Goal: Task Accomplishment & Management: Use online tool/utility

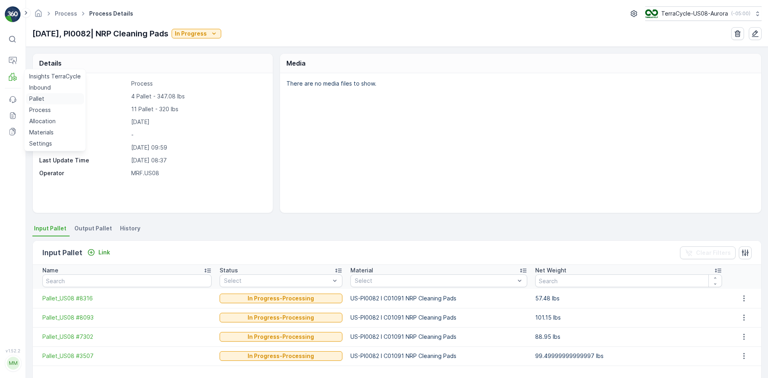
click at [36, 97] on p "Pallet" at bounding box center [36, 99] width 15 height 8
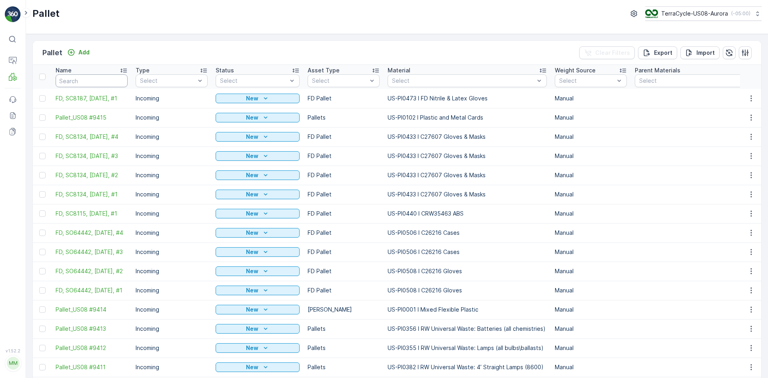
click at [111, 82] on input "text" at bounding box center [92, 80] width 72 height 13
type input "8160"
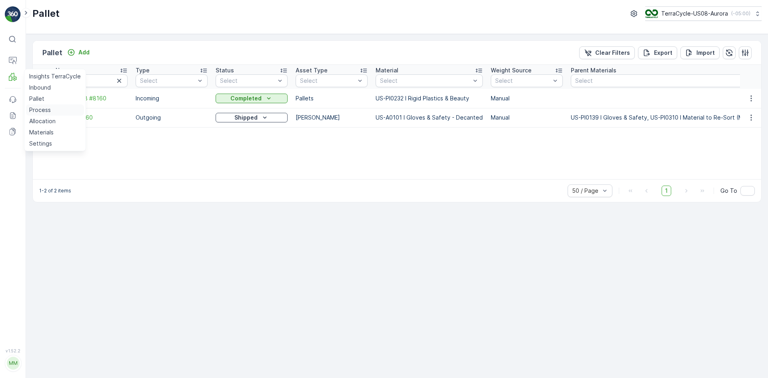
click at [44, 109] on p "Process" at bounding box center [40, 110] width 22 height 8
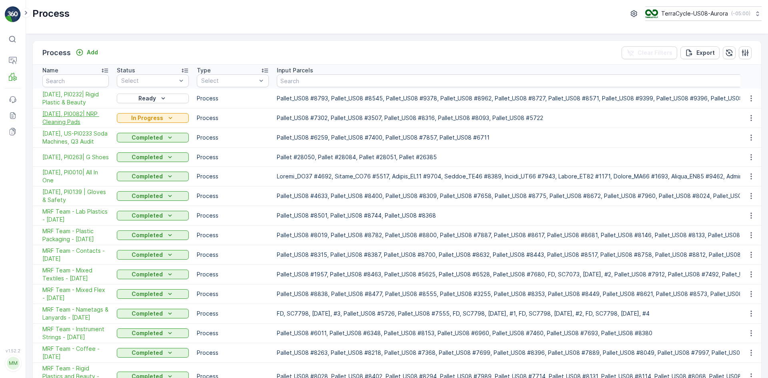
click at [75, 121] on span "10/08/25, PI0082| NRP Cleaning Pads" at bounding box center [75, 118] width 66 height 16
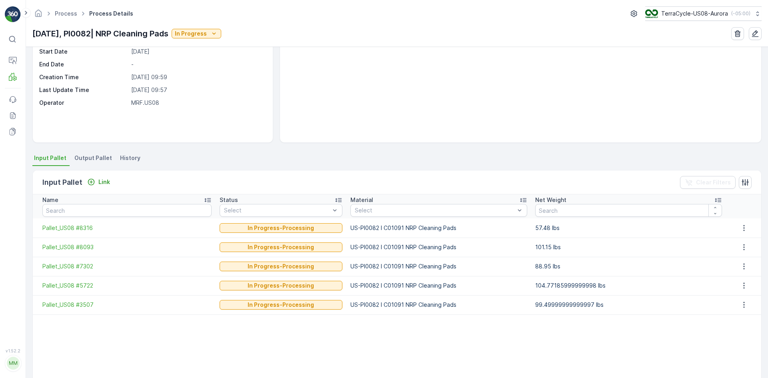
scroll to position [80, 0]
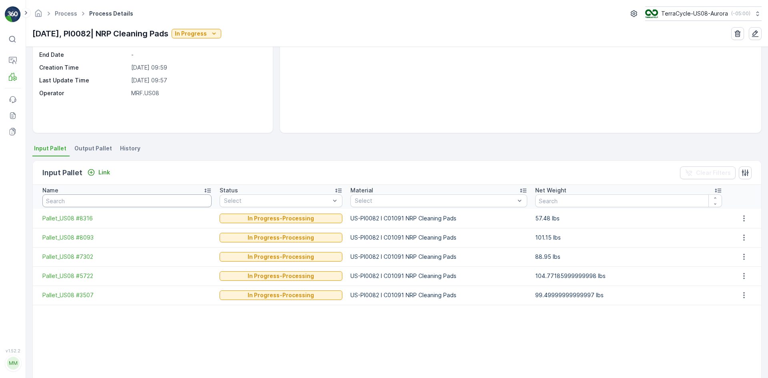
click at [106, 203] on input "text" at bounding box center [126, 200] width 169 height 13
click at [106, 174] on p "Link" at bounding box center [104, 172] width 12 height 8
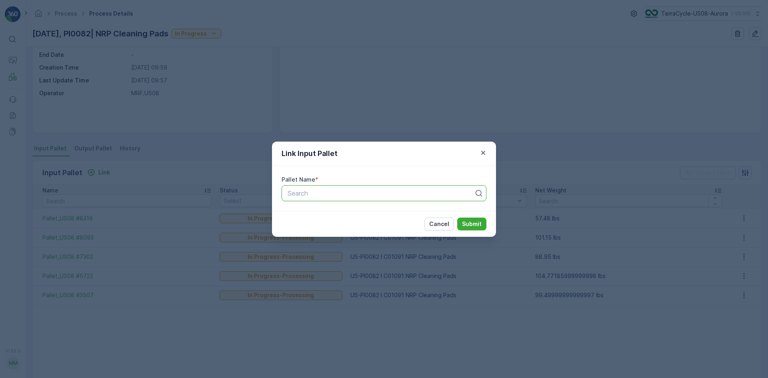
click at [309, 192] on div at bounding box center [381, 193] width 188 height 7
type input "5969"
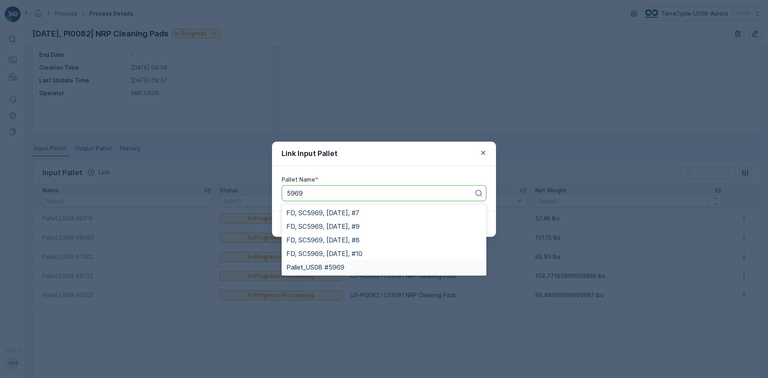
click at [346, 267] on div "Pallet_US08 #5969" at bounding box center [383, 267] width 195 height 7
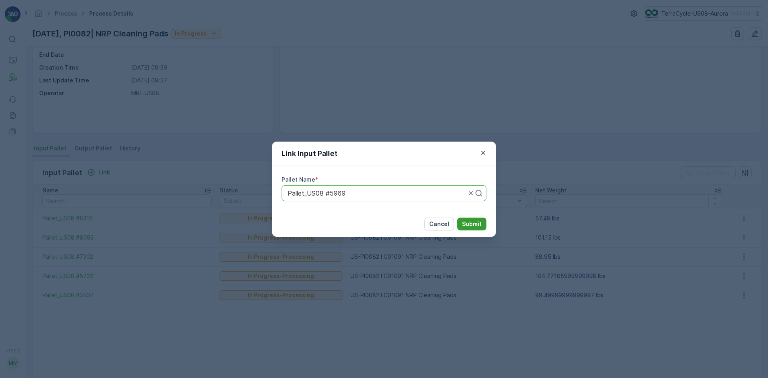
click at [476, 224] on p "Submit" at bounding box center [472, 224] width 20 height 8
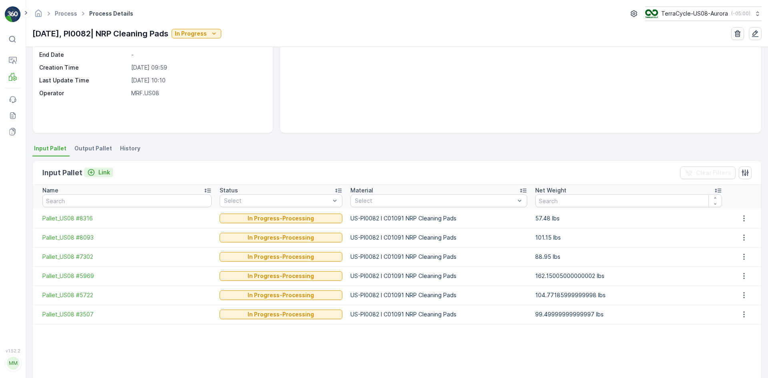
click at [96, 172] on div "Link" at bounding box center [98, 172] width 23 height 8
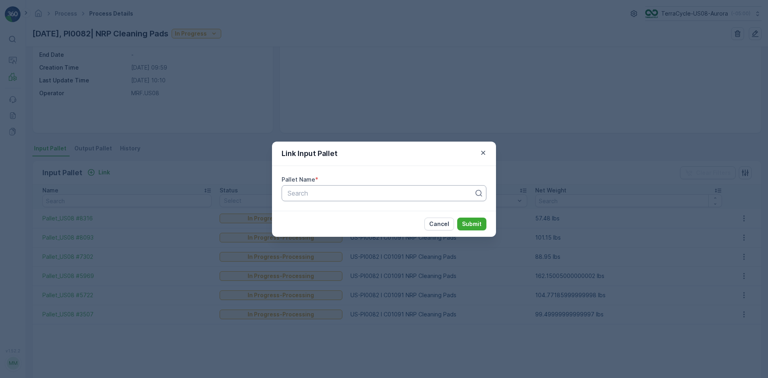
click at [308, 195] on div at bounding box center [381, 193] width 188 height 7
type input "4769"
click at [338, 225] on span "Pallet_US08 #4769" at bounding box center [315, 226] width 58 height 7
click at [470, 220] on p "Submit" at bounding box center [472, 224] width 20 height 8
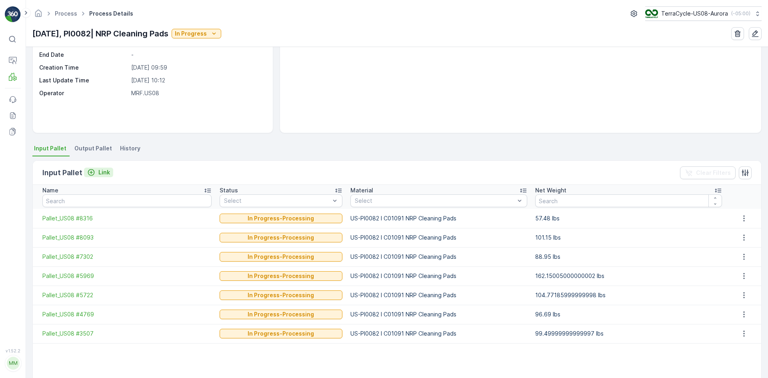
click at [101, 171] on p "Link" at bounding box center [104, 172] width 12 height 8
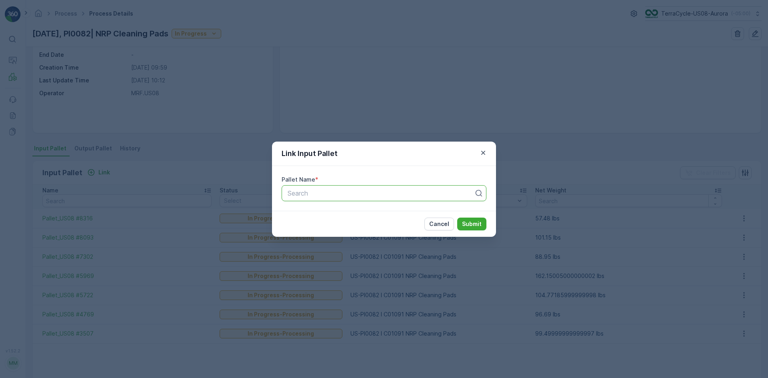
click at [310, 193] on div at bounding box center [381, 193] width 188 height 7
type input "5271"
click at [361, 216] on div "Pallet_US08 #5271" at bounding box center [384, 213] width 205 height 14
click at [483, 220] on button "Submit" at bounding box center [471, 224] width 29 height 13
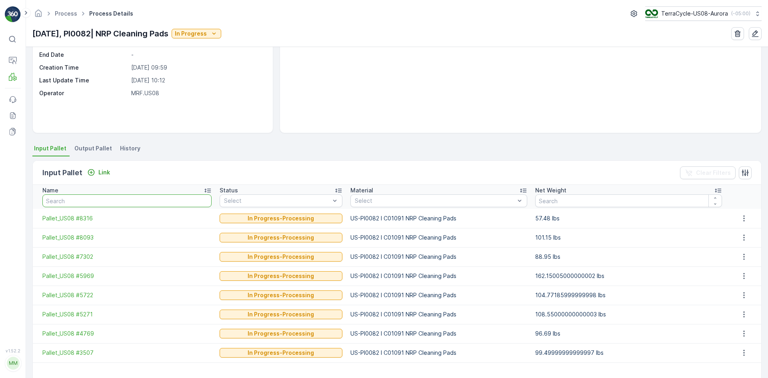
click at [123, 200] on input "text" at bounding box center [126, 200] width 169 height 13
click at [103, 173] on p "Link" at bounding box center [104, 172] width 12 height 8
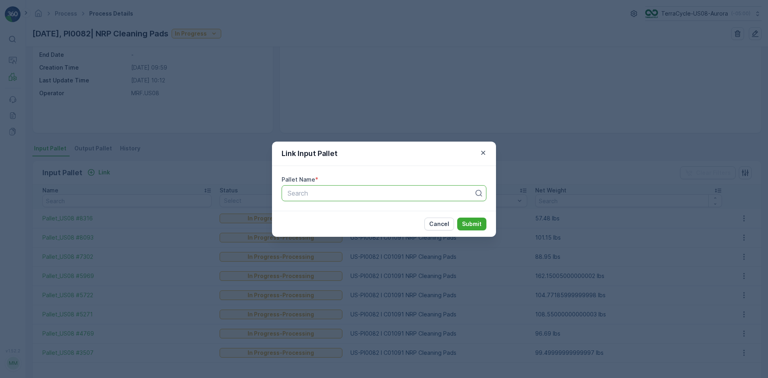
click at [289, 191] on div at bounding box center [381, 193] width 188 height 7
type input "8790"
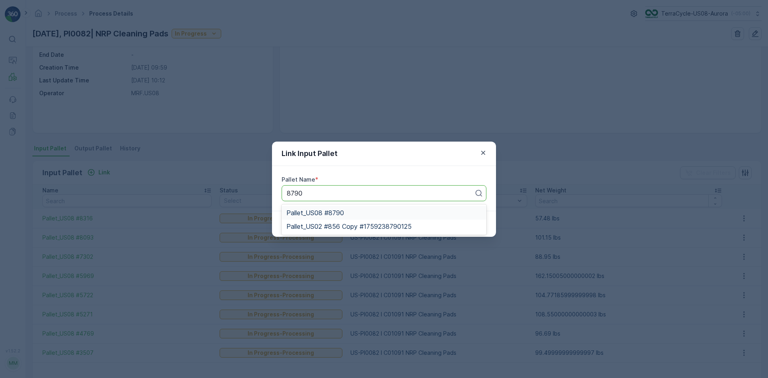
click at [319, 211] on span "Pallet_US08 #8790" at bounding box center [315, 212] width 58 height 7
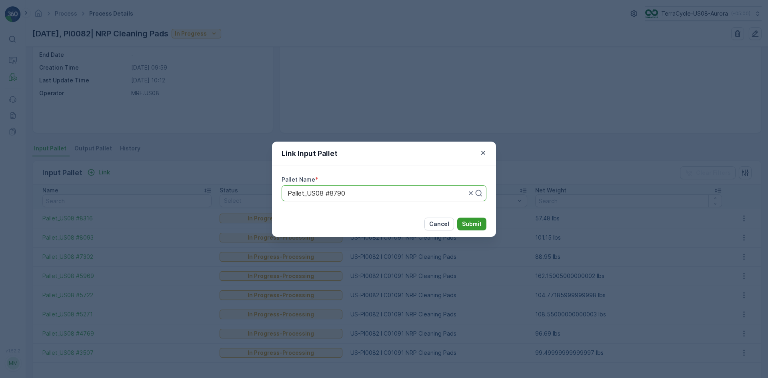
click at [467, 222] on p "Submit" at bounding box center [472, 224] width 20 height 8
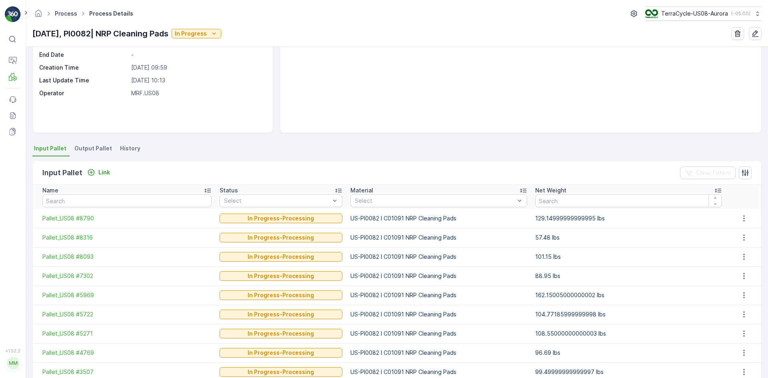
click at [64, 16] on link "Process" at bounding box center [66, 13] width 22 height 7
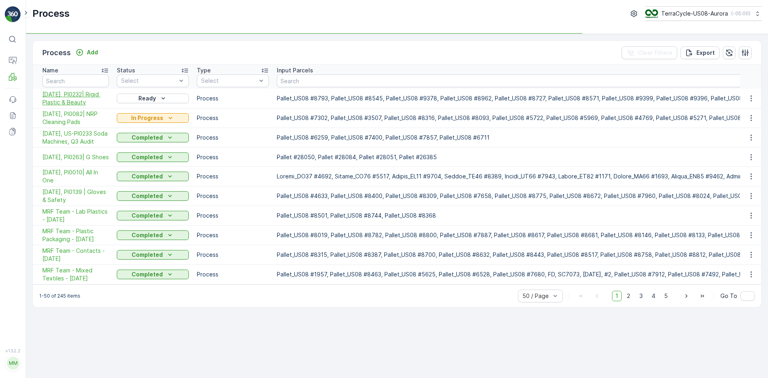
click at [76, 94] on span "10/10/25, PI0232| Rigid Plastic & Beauty" at bounding box center [75, 98] width 66 height 16
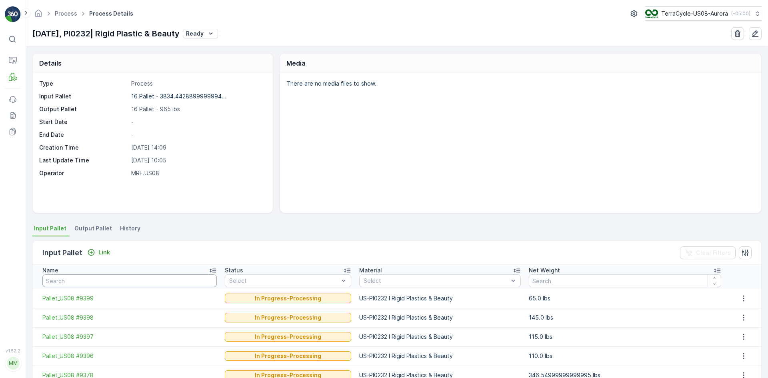
click at [72, 282] on input "text" at bounding box center [129, 280] width 174 height 13
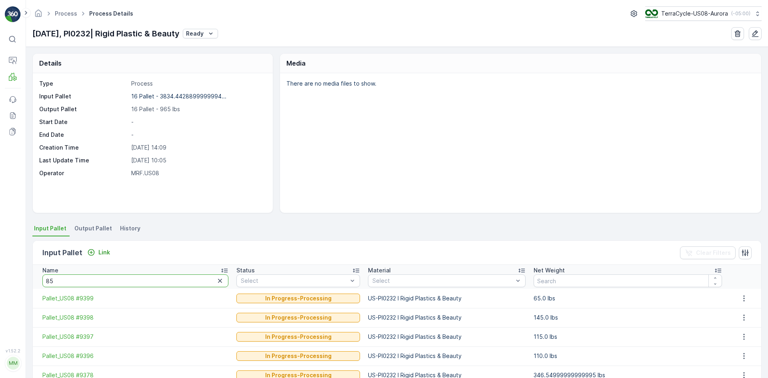
type input "857"
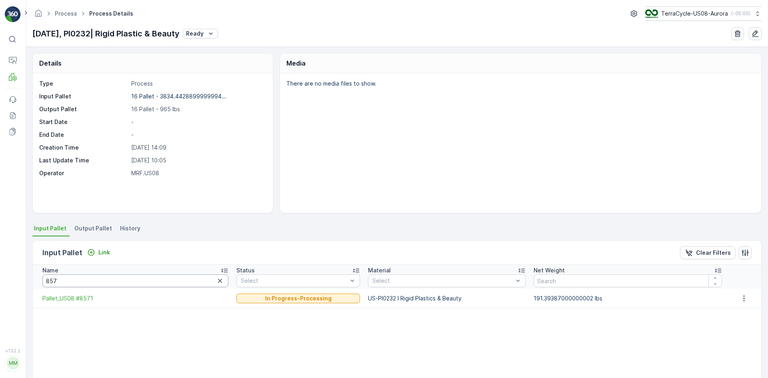
click at [73, 281] on input "857" at bounding box center [135, 280] width 186 height 13
drag, startPoint x: 66, startPoint y: 283, endPoint x: 35, endPoint y: 287, distance: 31.5
click at [36, 286] on th "Name 857" at bounding box center [133, 277] width 200 height 24
type input "8962"
drag, startPoint x: 77, startPoint y: 281, endPoint x: 0, endPoint y: 273, distance: 77.2
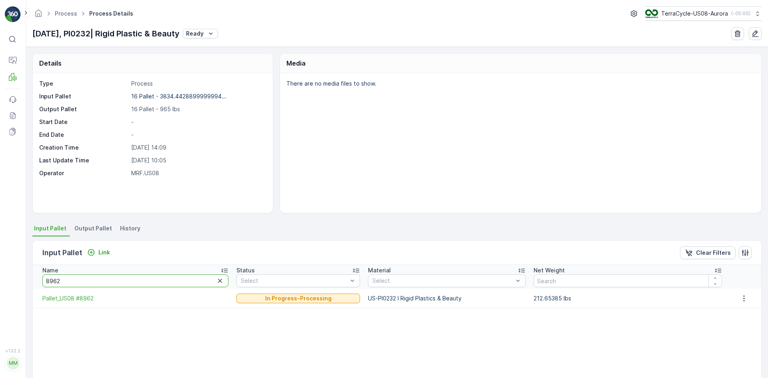
click at [20, 286] on div "⌘B Operations MRF Events Reports Documents v 1.52.2 MM MRF.US08 Process Process…" at bounding box center [384, 189] width 768 height 378
type input "887"
drag, startPoint x: 93, startPoint y: 281, endPoint x: 0, endPoint y: 276, distance: 92.9
click at [0, 276] on div "⌘B Operations MRF Events Reports Documents v 1.52.2 MM MRF.US08 Process Process…" at bounding box center [384, 189] width 768 height 378
type input "9183"
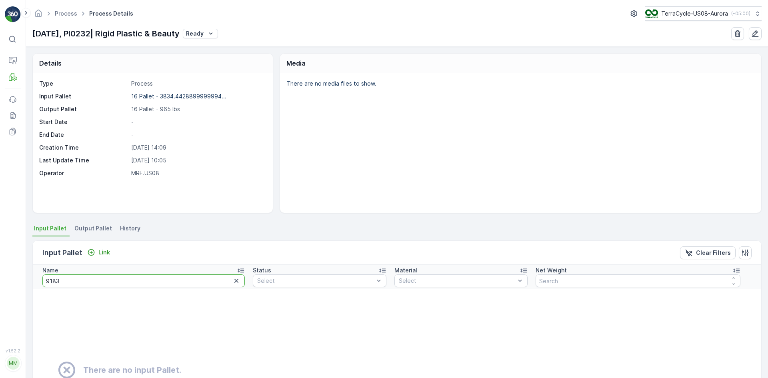
click at [60, 283] on input "9183" at bounding box center [143, 280] width 202 height 13
type input "9182"
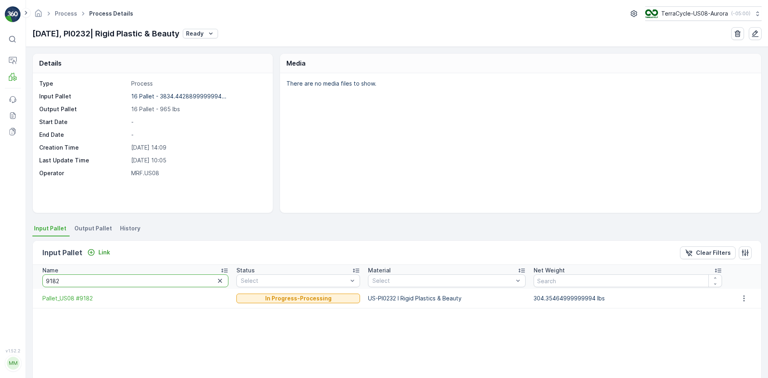
drag, startPoint x: 79, startPoint y: 281, endPoint x: 0, endPoint y: 304, distance: 82.0
click at [0, 304] on div "⌘B Operations MRF Events Reports Documents v 1.52.2 MM MRF.US08 Process Process…" at bounding box center [384, 189] width 768 height 378
type input "9290"
drag, startPoint x: 69, startPoint y: 283, endPoint x: 0, endPoint y: 297, distance: 70.3
click at [0, 297] on div "⌘B Operations MRF Events Reports Documents v 1.52.2 MM MRF.US08 Process Process…" at bounding box center [384, 189] width 768 height 378
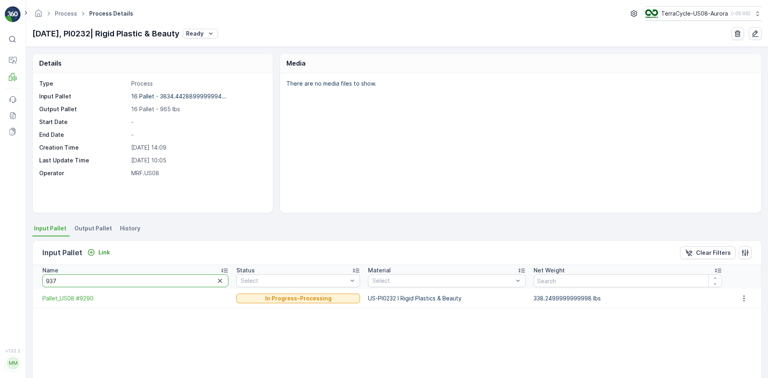
type input "9378"
drag, startPoint x: 97, startPoint y: 288, endPoint x: 74, endPoint y: 287, distance: 22.8
click at [75, 288] on th "Name 9378" at bounding box center [133, 277] width 200 height 24
drag, startPoint x: 74, startPoint y: 282, endPoint x: 0, endPoint y: 297, distance: 75.2
click at [0, 297] on div "⌘B Operations MRF Events Reports Documents v 1.52.2 MM MRF.US08 Process Process…" at bounding box center [384, 189] width 768 height 378
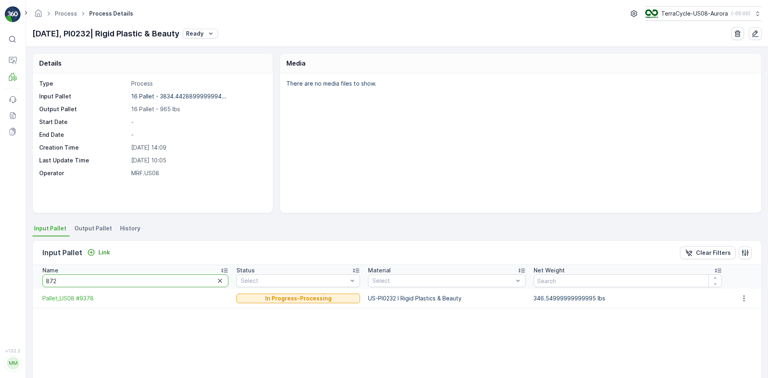
type input "8727"
drag, startPoint x: 107, startPoint y: 279, endPoint x: 0, endPoint y: 288, distance: 107.6
click at [0, 288] on div "⌘B Operations MRF Events Reports Documents v 1.52.2 MM MRF.US08 Process Process…" at bounding box center [384, 189] width 768 height 378
type input "9202"
drag, startPoint x: 99, startPoint y: 278, endPoint x: 0, endPoint y: 273, distance: 99.3
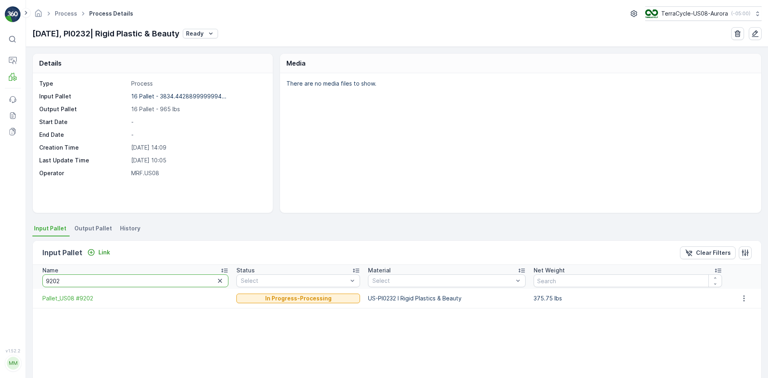
click at [0, 273] on div "⌘B Operations MRF Events Reports Documents v 1.52.2 MM MRF.US08 Process Process…" at bounding box center [384, 189] width 768 height 378
type input "8493"
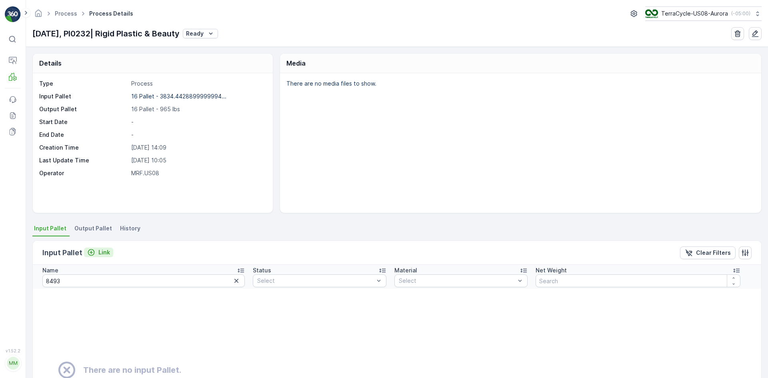
click at [94, 253] on icon "Link" at bounding box center [91, 252] width 8 height 8
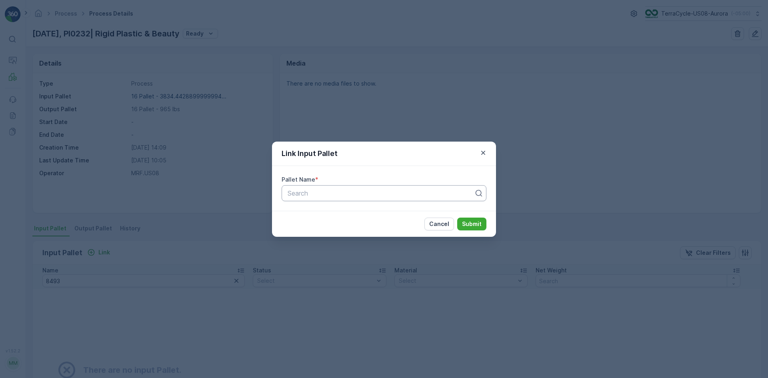
click at [325, 194] on div at bounding box center [381, 193] width 188 height 7
type input "8493"
click at [326, 211] on span "Pallet_US08 #8493" at bounding box center [315, 212] width 58 height 7
click at [476, 221] on p "Submit" at bounding box center [472, 224] width 20 height 8
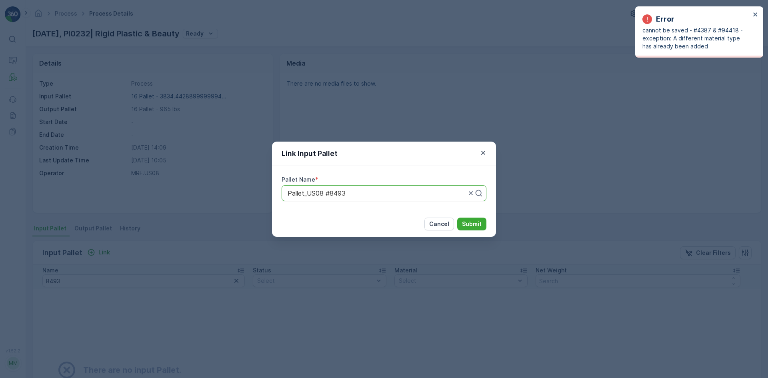
click at [484, 154] on icon "button" at bounding box center [483, 153] width 8 height 8
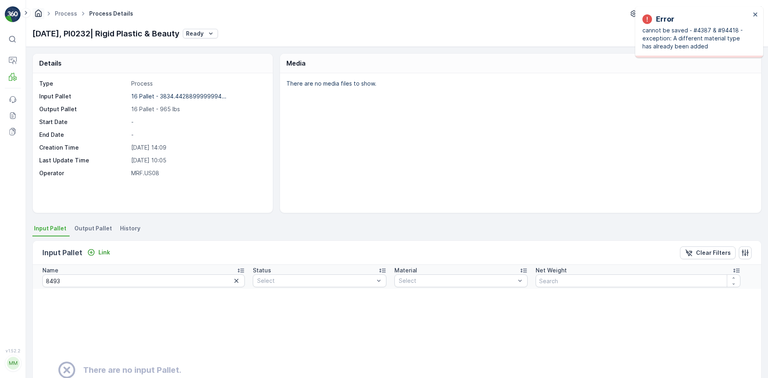
click at [40, 15] on icon "Homepage" at bounding box center [38, 13] width 9 height 9
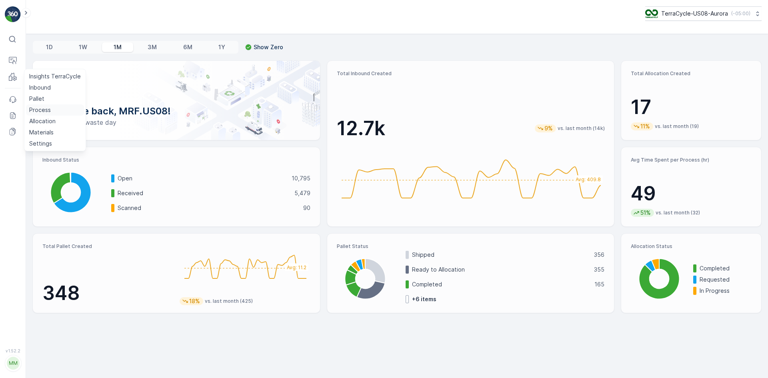
click at [48, 112] on p "Process" at bounding box center [40, 110] width 22 height 8
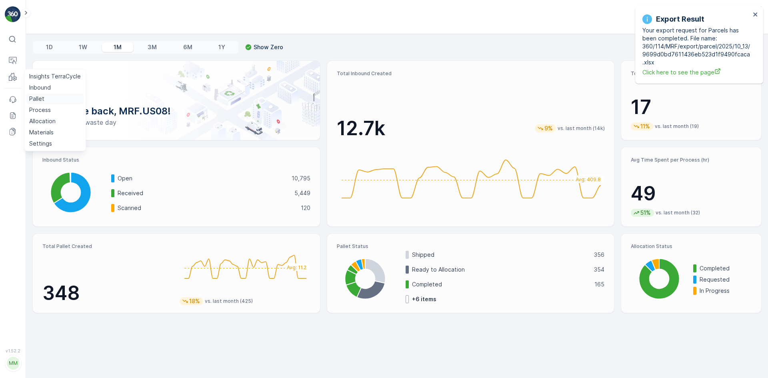
click at [35, 102] on p "Pallet" at bounding box center [36, 99] width 15 height 8
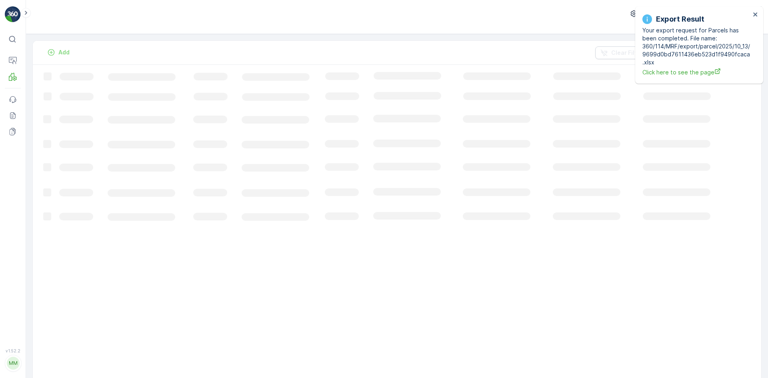
click at [755, 10] on div "Export Result Your export request for Parcels has been completed. File name: 36…" at bounding box center [699, 44] width 128 height 77
click at [753, 16] on icon "close" at bounding box center [756, 14] width 6 height 6
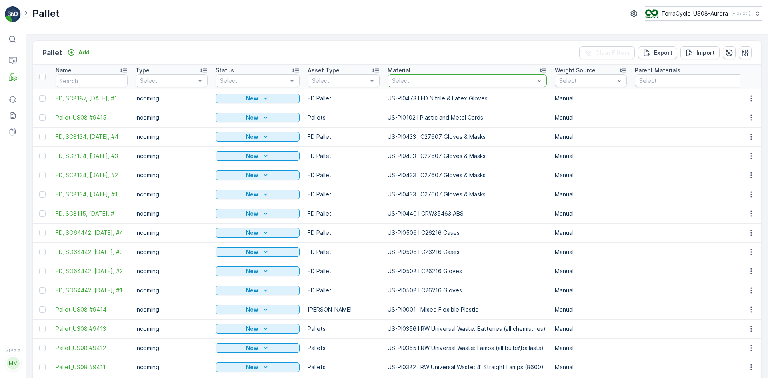
click at [415, 84] on div at bounding box center [463, 81] width 144 height 6
click at [415, 80] on div at bounding box center [463, 81] width 144 height 6
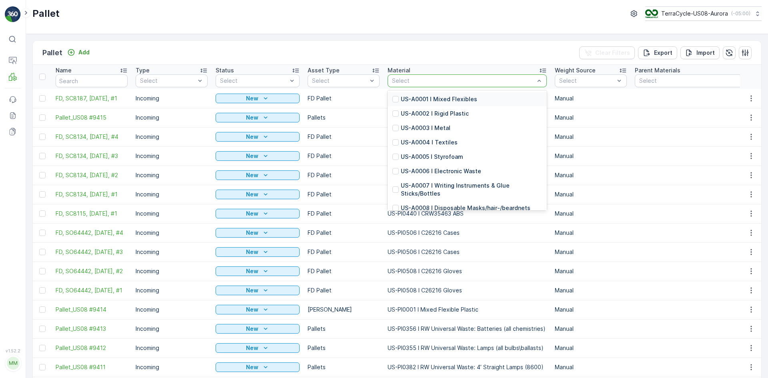
drag, startPoint x: 409, startPoint y: 78, endPoint x: 407, endPoint y: 84, distance: 5.9
click at [407, 84] on div at bounding box center [463, 81] width 144 height 6
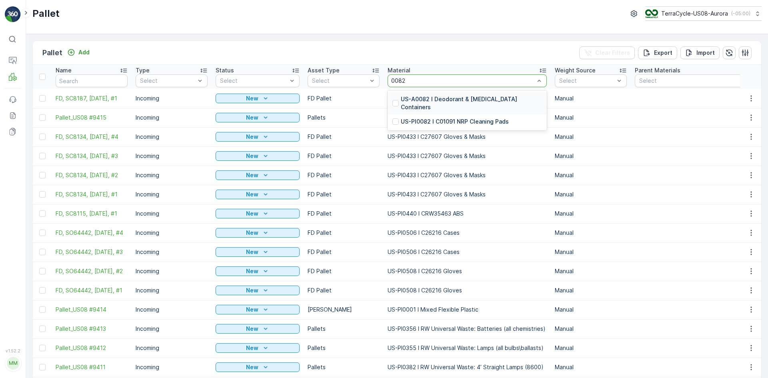
drag, startPoint x: 393, startPoint y: 114, endPoint x: 390, endPoint y: 119, distance: 6.3
click at [393, 118] on div at bounding box center [395, 121] width 6 height 6
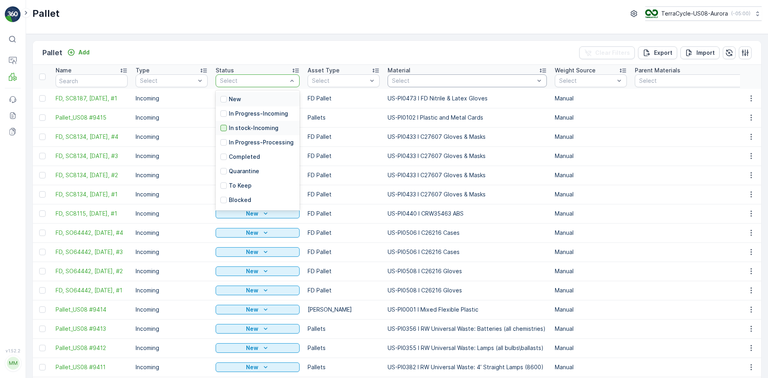
click at [222, 127] on div at bounding box center [223, 128] width 6 height 6
drag, startPoint x: 270, startPoint y: 79, endPoint x: 255, endPoint y: 108, distance: 32.2
click at [270, 79] on div at bounding box center [253, 81] width 69 height 6
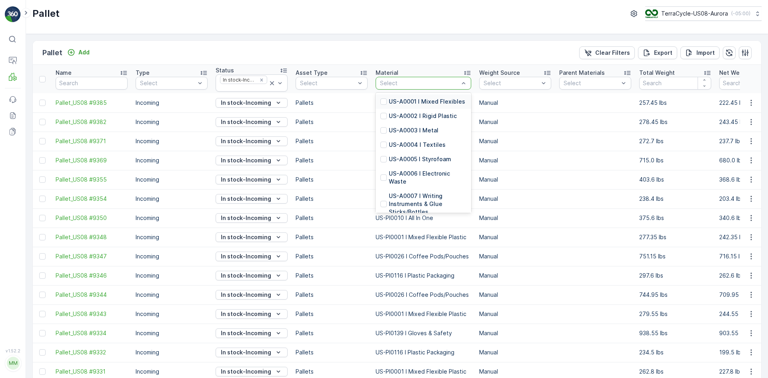
click at [410, 85] on div at bounding box center [419, 83] width 80 height 6
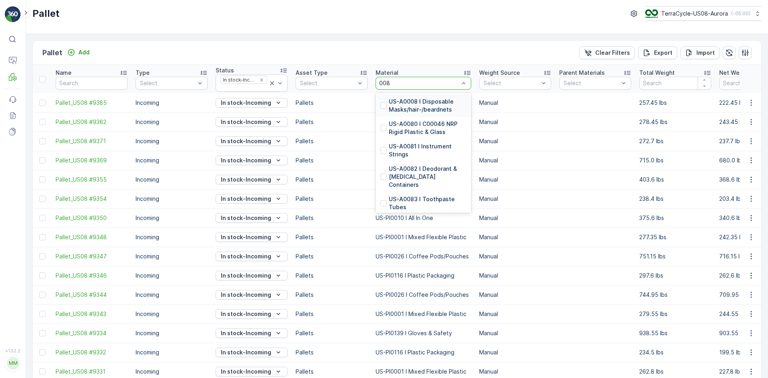
click at [424, 86] on div "008" at bounding box center [419, 83] width 80 height 6
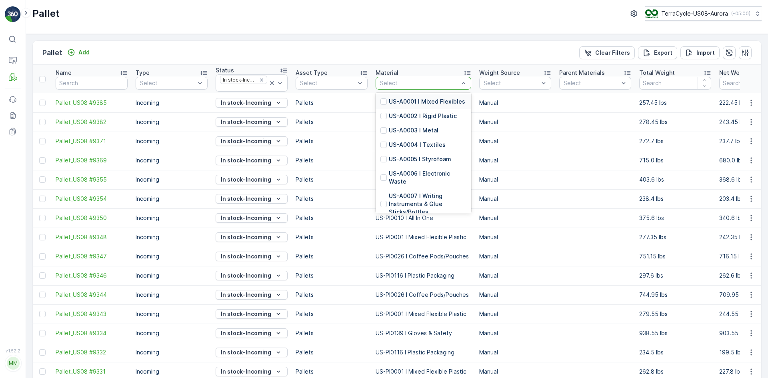
click at [424, 86] on div at bounding box center [419, 83] width 80 height 6
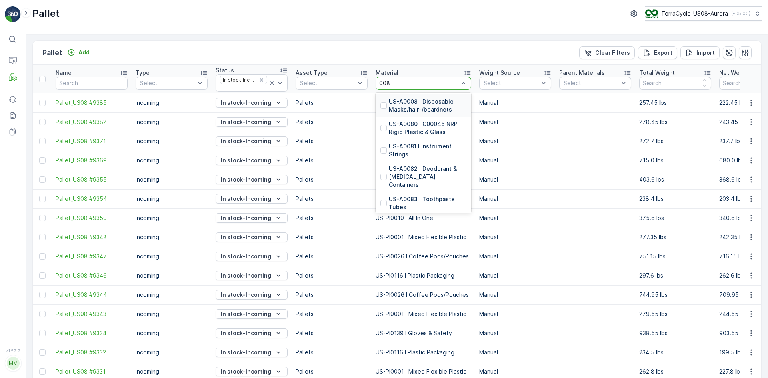
type input "0082"
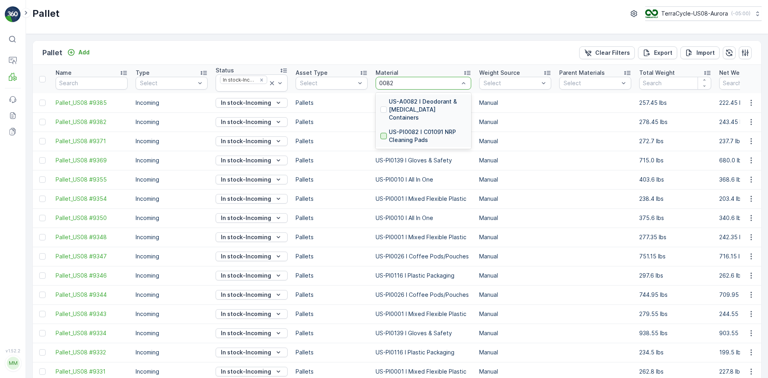
click at [385, 133] on div at bounding box center [383, 136] width 6 height 6
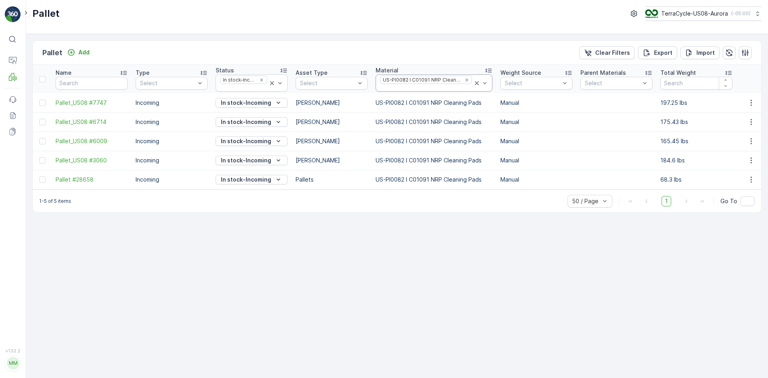
click at [473, 82] on icon at bounding box center [477, 83] width 8 height 8
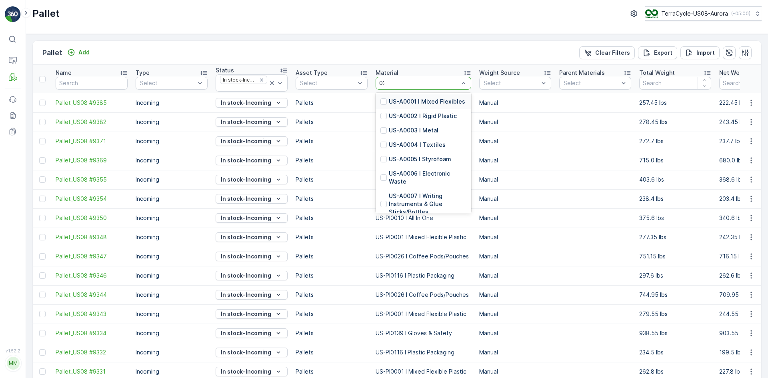
type input "0232"
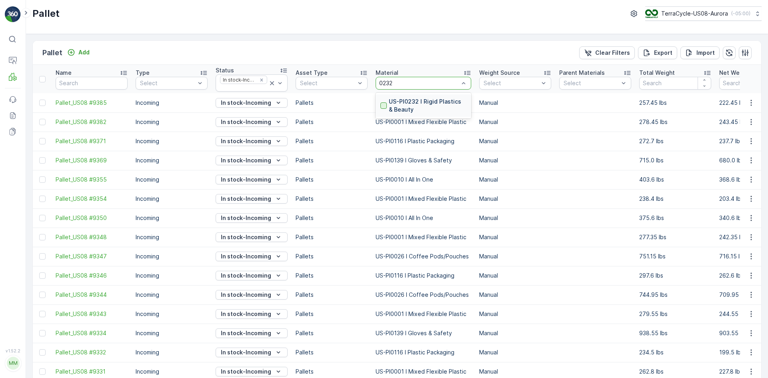
click at [385, 104] on div at bounding box center [383, 105] width 6 height 6
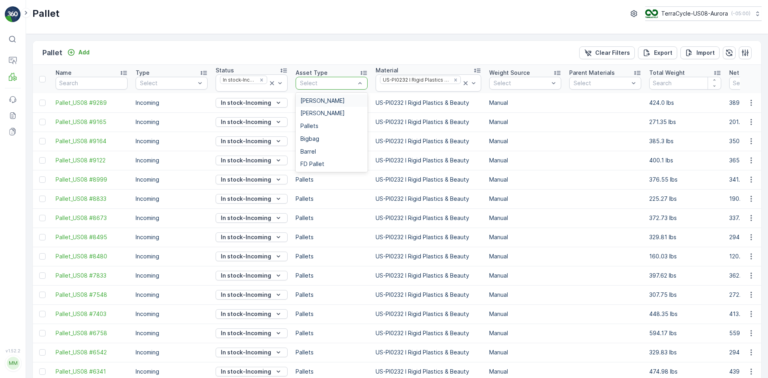
click at [323, 100] on div "[PERSON_NAME]" at bounding box center [331, 101] width 62 height 6
click at [326, 126] on div "Pallets" at bounding box center [331, 126] width 62 height 6
click at [453, 81] on icon "Remove US-PI0232 I Rigid Plastics & Beauty" at bounding box center [456, 80] width 6 height 6
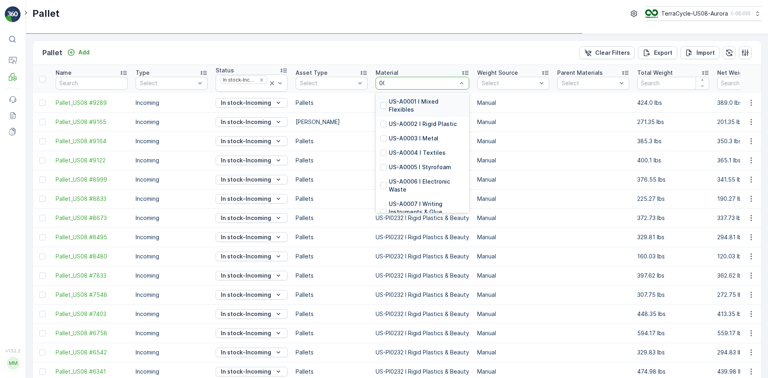
type input "0082"
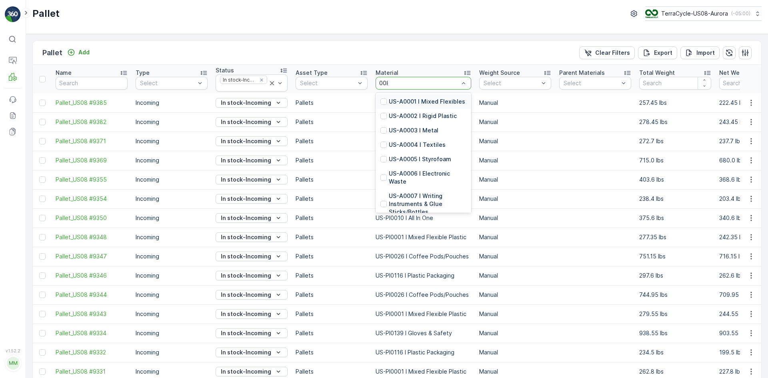
type input "0082"
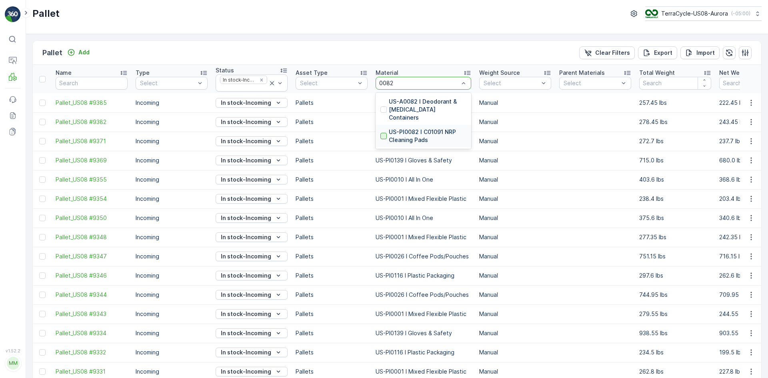
click at [382, 133] on div at bounding box center [383, 136] width 6 height 6
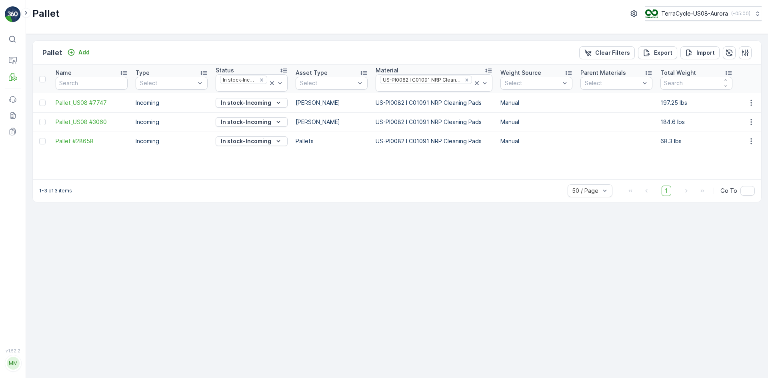
drag, startPoint x: 334, startPoint y: 174, endPoint x: 358, endPoint y: 178, distance: 23.5
click at [358, 178] on div "Name Type Select Status In stock-Incoming Asset Type Select Material US-PI0082 …" at bounding box center [397, 122] width 728 height 114
